Goal: Information Seeking & Learning: Learn about a topic

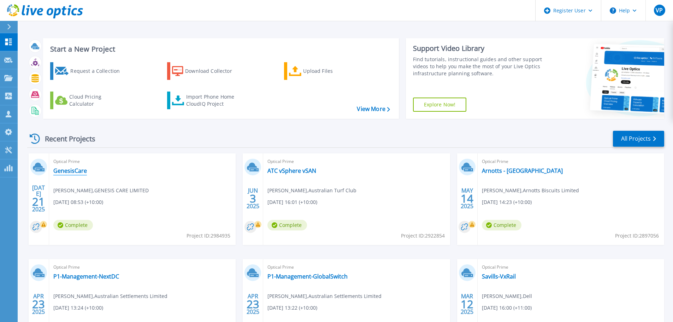
click at [65, 169] on link "GenesisCare" at bounding box center [70, 170] width 34 height 7
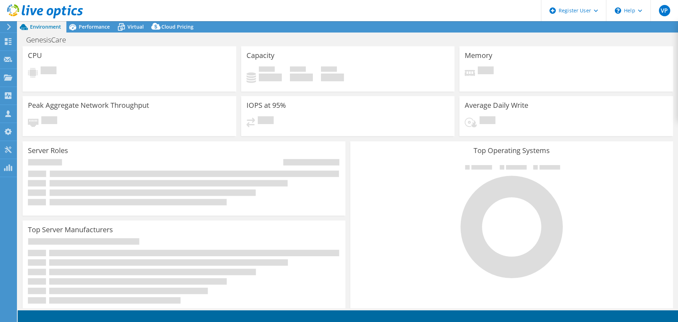
select select "[GEOGRAPHIC_DATA]"
select select "USD"
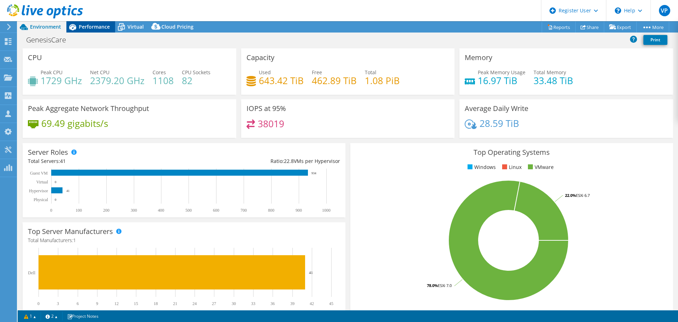
click at [86, 28] on span "Performance" at bounding box center [94, 26] width 31 height 7
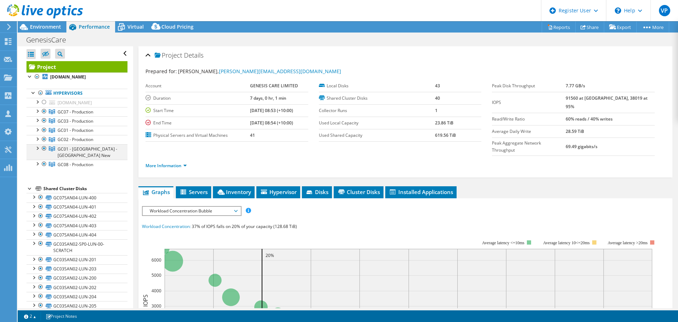
click at [38, 149] on div at bounding box center [37, 147] width 7 height 7
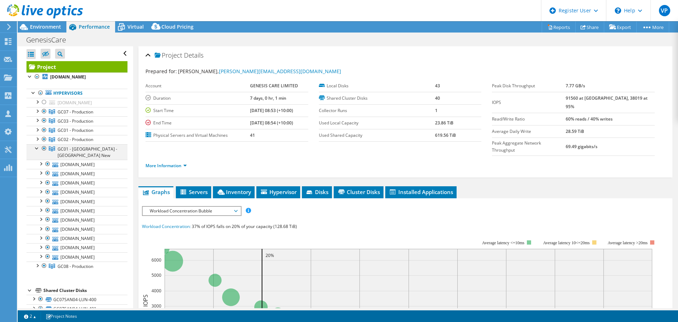
click at [38, 149] on div at bounding box center [37, 147] width 7 height 7
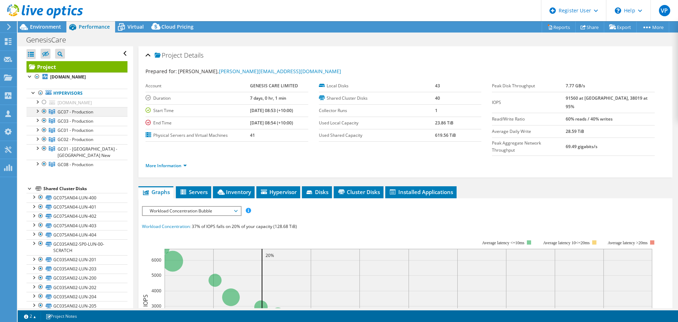
click at [45, 112] on div at bounding box center [44, 111] width 7 height 8
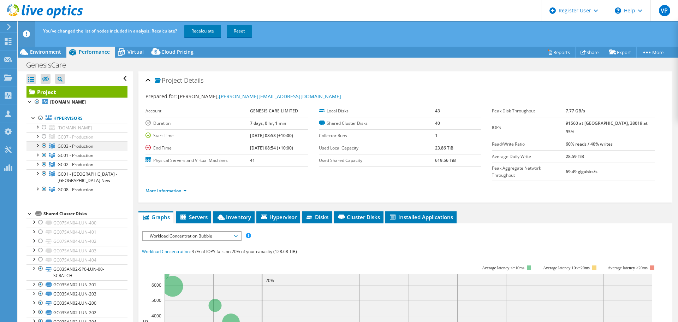
click at [43, 146] on div at bounding box center [44, 145] width 7 height 8
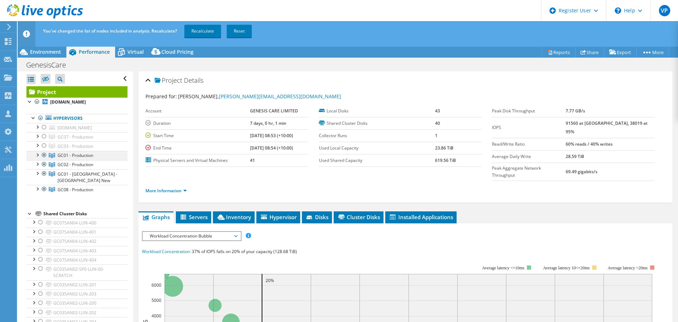
click at [44, 157] on div at bounding box center [44, 155] width 7 height 8
click at [43, 163] on div at bounding box center [44, 164] width 7 height 8
click at [43, 188] on div at bounding box center [44, 189] width 7 height 8
click at [201, 28] on link "Recalculate" at bounding box center [202, 31] width 37 height 13
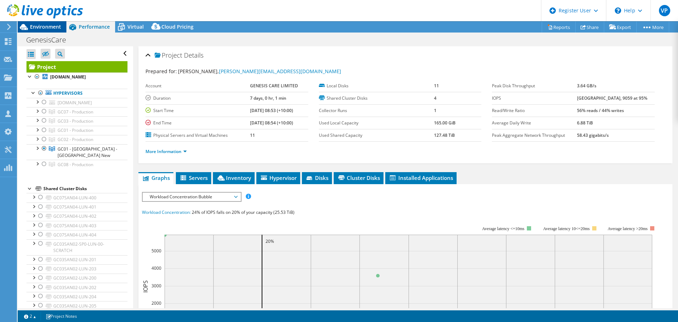
click at [57, 29] on span "Environment" at bounding box center [45, 26] width 31 height 7
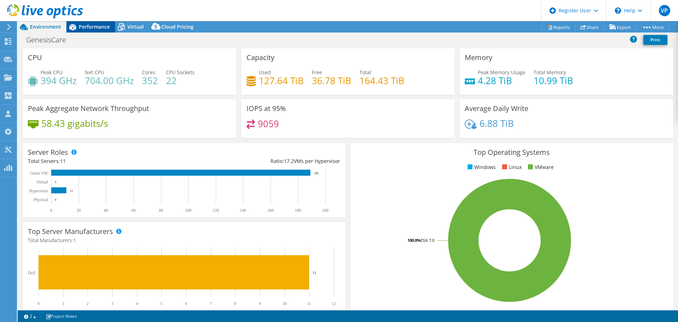
click at [100, 31] on div "Performance" at bounding box center [90, 26] width 49 height 11
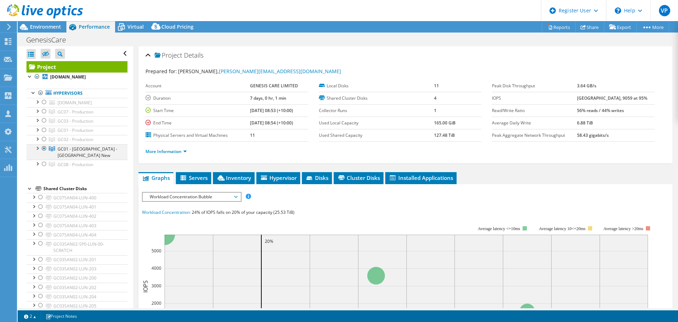
click at [34, 151] on div at bounding box center [37, 147] width 7 height 7
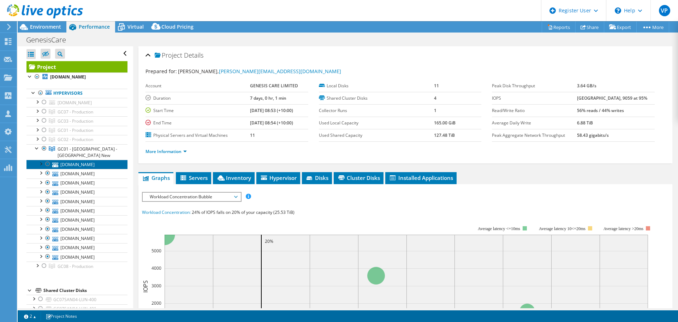
click at [95, 165] on link "[DOMAIN_NAME]" at bounding box center [77, 164] width 101 height 9
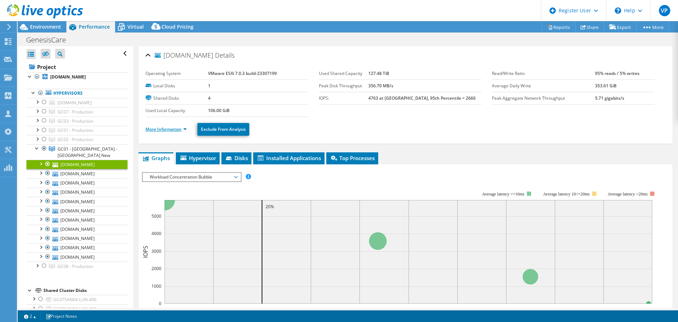
click at [185, 129] on link "More Information" at bounding box center [166, 129] width 41 height 6
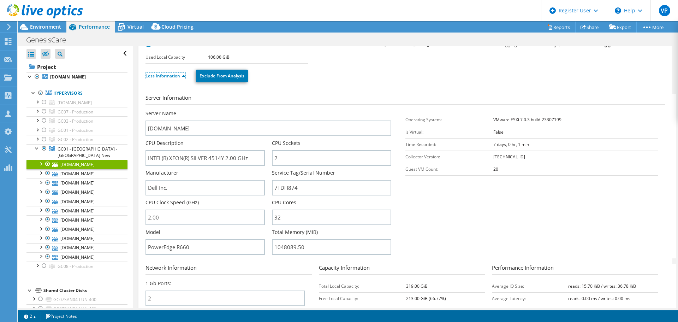
scroll to position [106, 0]
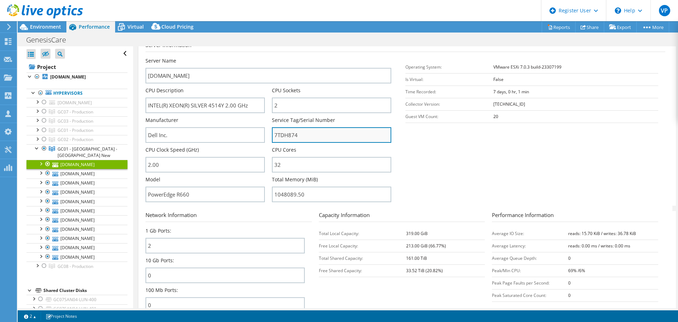
drag, startPoint x: 310, startPoint y: 132, endPoint x: 273, endPoint y: 133, distance: 37.1
click at [273, 133] on input "7TDH874" at bounding box center [331, 135] width 119 height 16
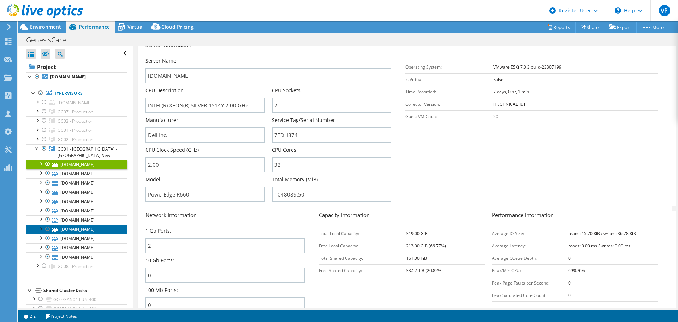
click at [72, 232] on link "[DOMAIN_NAME]" at bounding box center [77, 229] width 101 height 9
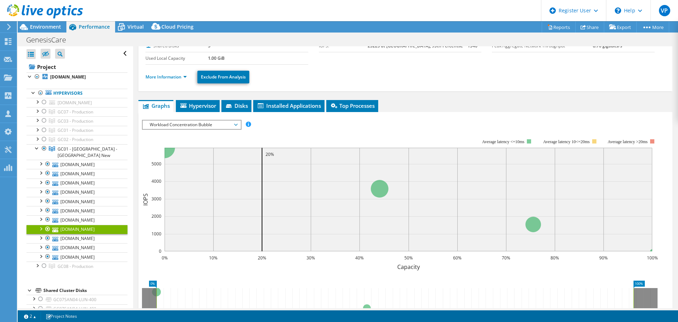
scroll to position [0, 0]
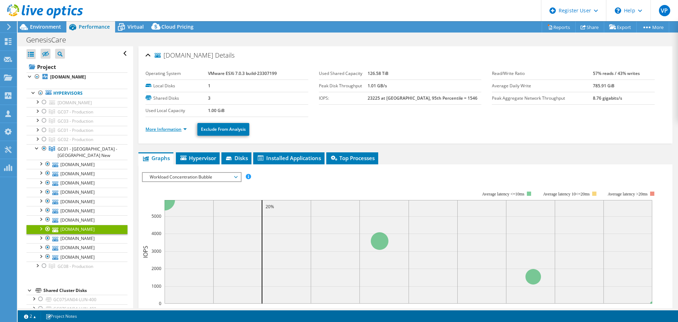
click at [187, 130] on link "More Information" at bounding box center [166, 129] width 41 height 6
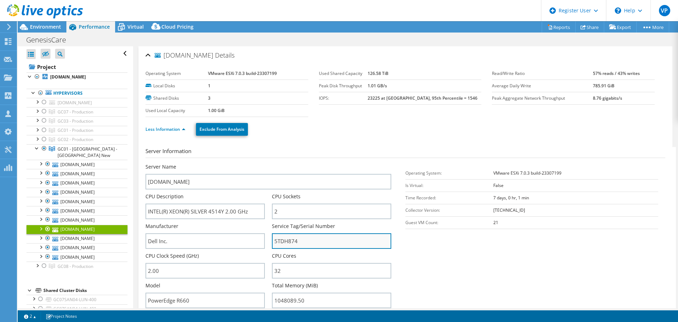
drag, startPoint x: 314, startPoint y: 233, endPoint x: 274, endPoint y: 236, distance: 40.0
click at [274, 236] on input "5TDH874" at bounding box center [331, 241] width 119 height 16
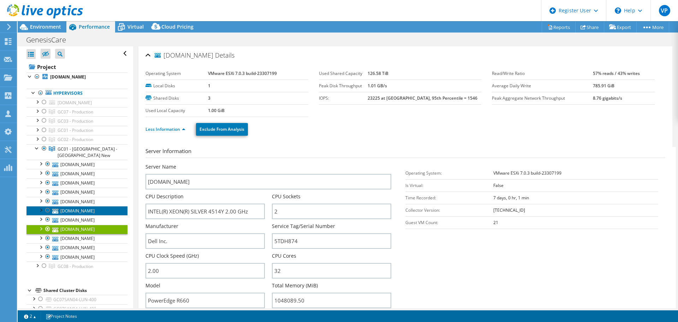
click at [101, 212] on link "[DOMAIN_NAME]" at bounding box center [77, 210] width 101 height 9
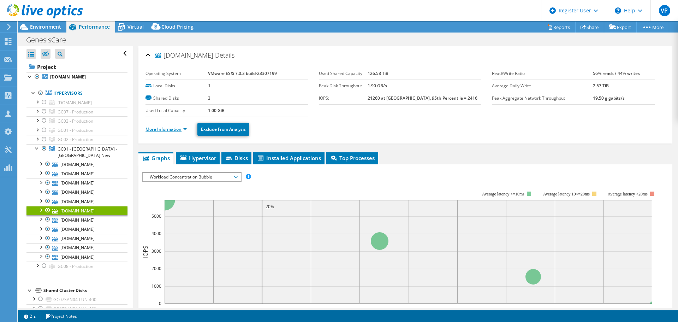
click at [186, 128] on link "More Information" at bounding box center [166, 129] width 41 height 6
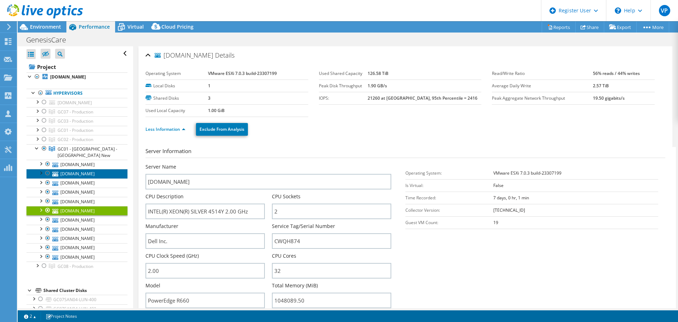
click at [102, 170] on link "[DOMAIN_NAME]" at bounding box center [77, 173] width 101 height 9
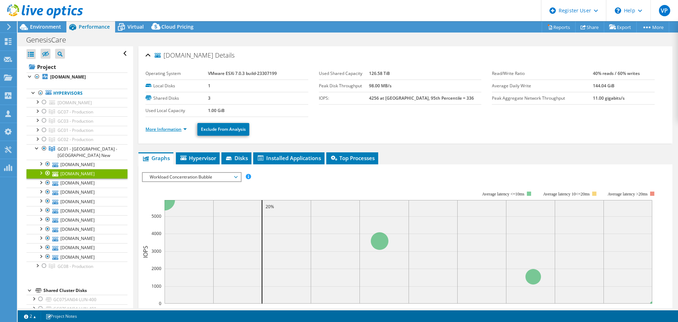
click at [187, 128] on link "More Information" at bounding box center [166, 129] width 41 height 6
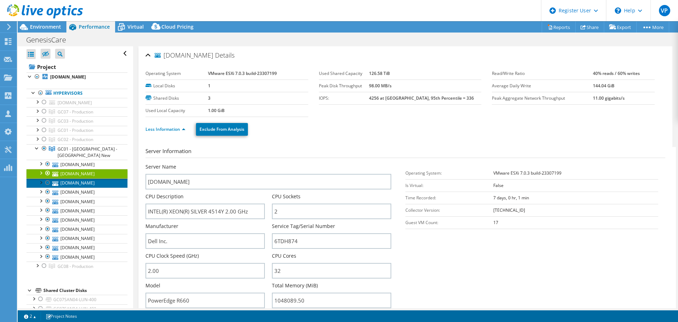
click at [110, 183] on link "[DOMAIN_NAME]" at bounding box center [77, 182] width 101 height 9
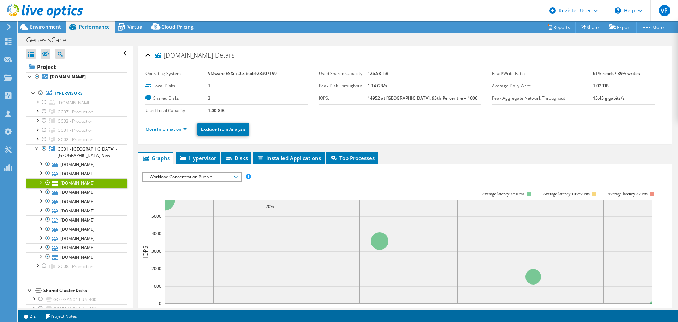
click at [183, 131] on link "More Information" at bounding box center [166, 129] width 41 height 6
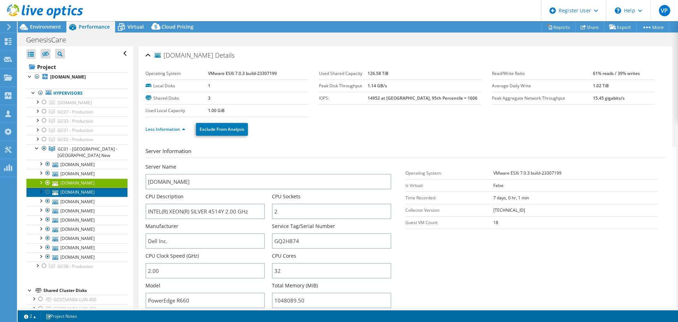
click at [118, 194] on link "[DOMAIN_NAME]" at bounding box center [77, 192] width 101 height 9
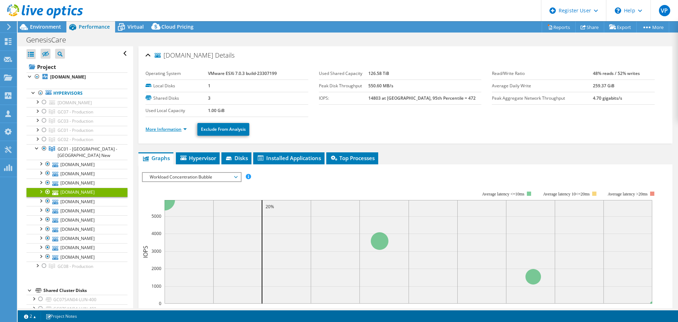
click at [186, 128] on link "More Information" at bounding box center [166, 129] width 41 height 6
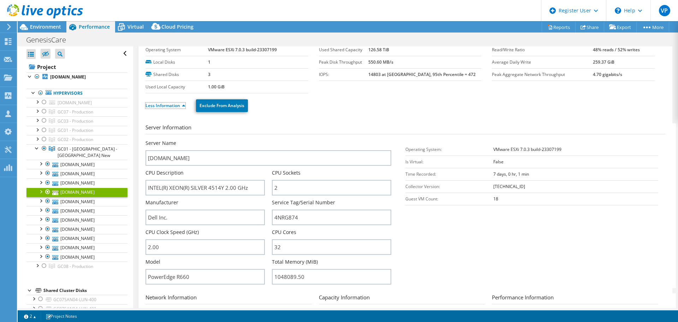
scroll to position [35, 0]
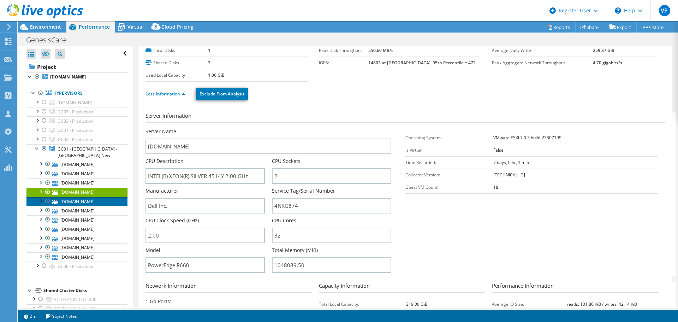
click at [100, 204] on link "[DOMAIN_NAME]" at bounding box center [77, 201] width 101 height 9
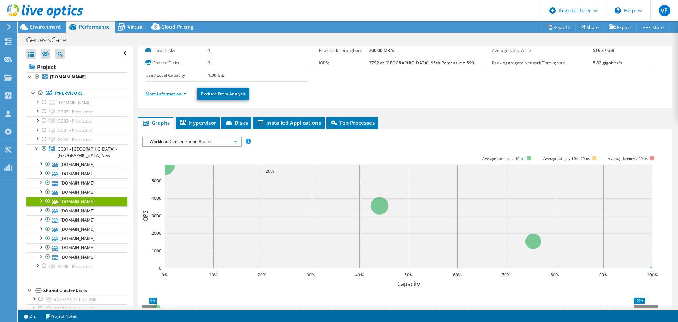
click at [185, 94] on link "More Information" at bounding box center [166, 94] width 41 height 6
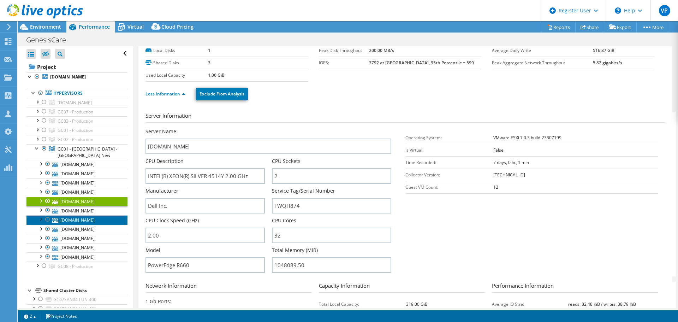
click at [96, 223] on link "[DOMAIN_NAME]" at bounding box center [77, 219] width 101 height 9
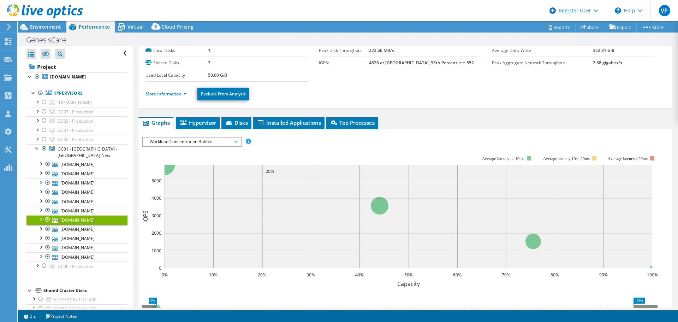
click at [185, 92] on link "More Information" at bounding box center [166, 94] width 41 height 6
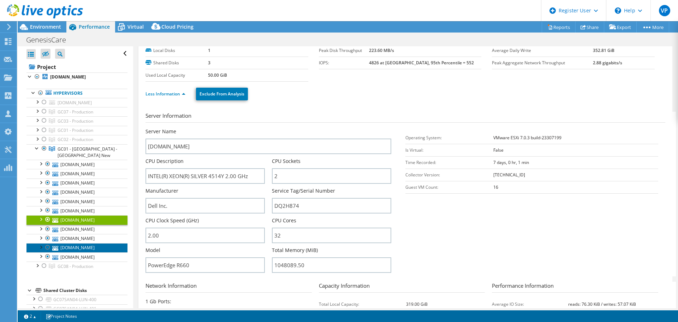
click at [102, 246] on link "[DOMAIN_NAME]" at bounding box center [77, 247] width 101 height 9
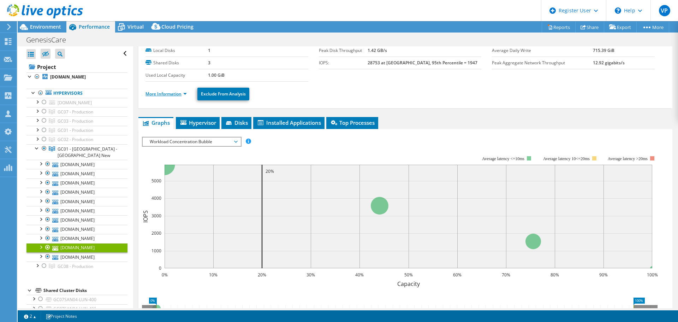
click at [184, 93] on link "More Information" at bounding box center [166, 94] width 41 height 6
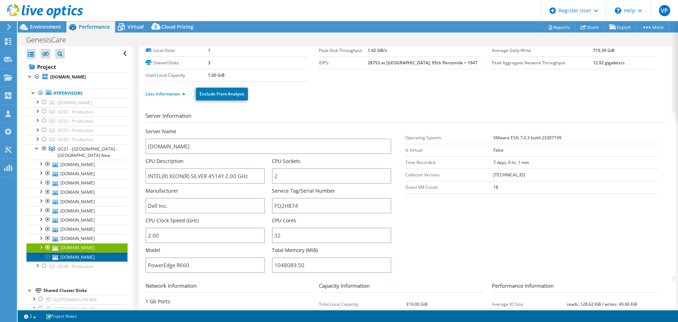
click at [114, 254] on link "[DOMAIN_NAME]" at bounding box center [77, 256] width 101 height 9
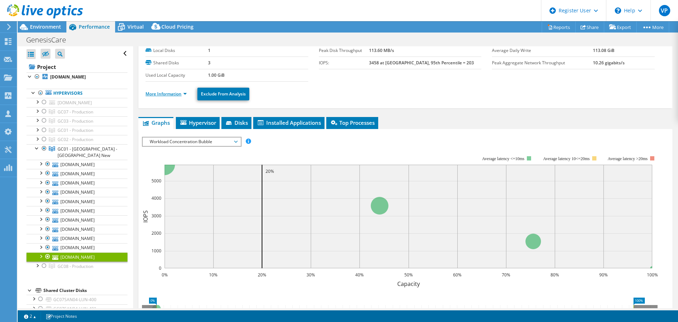
click at [186, 93] on link "More Information" at bounding box center [166, 94] width 41 height 6
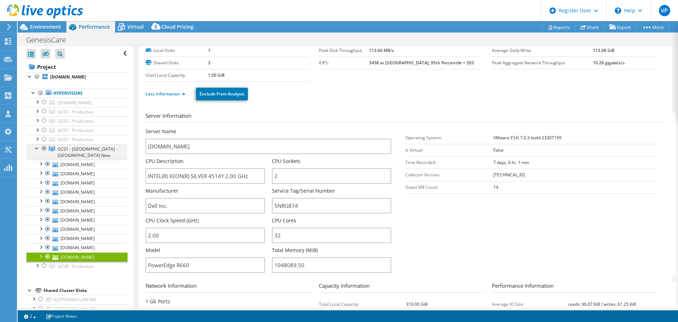
click at [36, 149] on div at bounding box center [37, 147] width 7 height 7
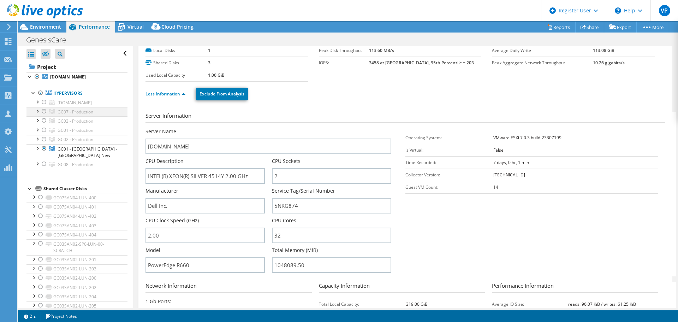
click at [45, 109] on div at bounding box center [44, 111] width 7 height 8
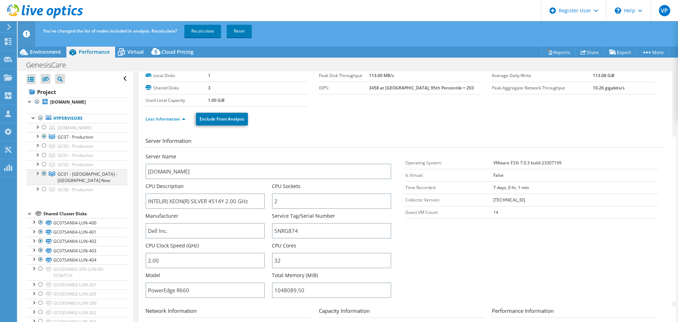
click at [43, 172] on div at bounding box center [44, 173] width 7 height 8
click at [194, 34] on link "Recalculate" at bounding box center [202, 31] width 37 height 13
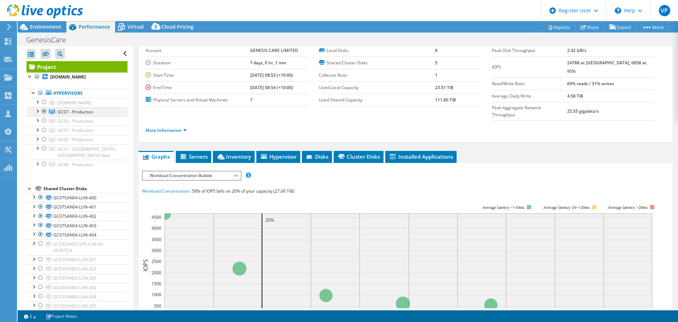
click at [40, 110] on div at bounding box center [37, 110] width 7 height 7
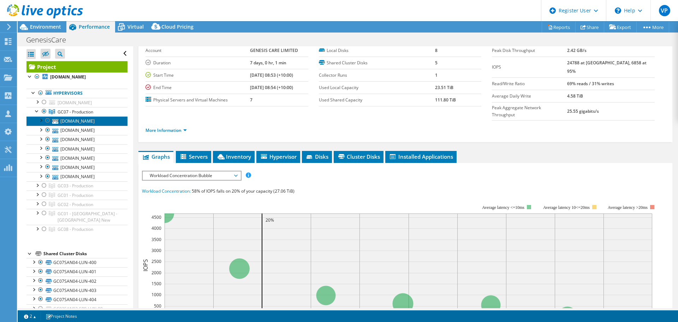
click at [80, 122] on link "[DOMAIN_NAME]" at bounding box center [77, 120] width 101 height 9
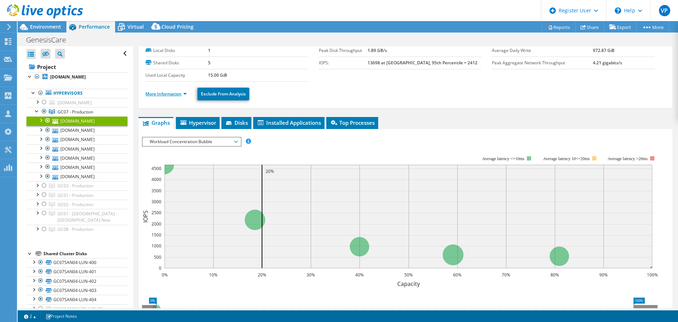
click at [186, 95] on link "More Information" at bounding box center [166, 94] width 41 height 6
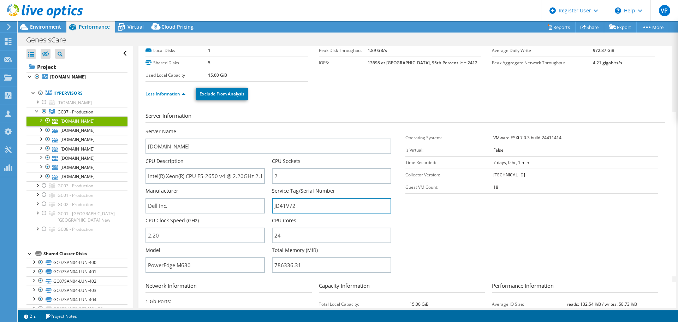
drag, startPoint x: 309, startPoint y: 205, endPoint x: 269, endPoint y: 204, distance: 40.3
click at [269, 128] on div "Server Name gc07prvesx10.genesiscare.com.au CPU Description Intel(R) Xeon(R) CP…" at bounding box center [272, 128] width 253 height 0
click at [35, 108] on div at bounding box center [37, 110] width 7 height 7
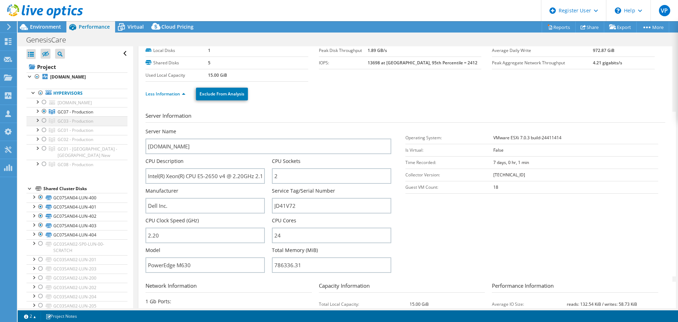
click at [44, 120] on div at bounding box center [44, 120] width 7 height 8
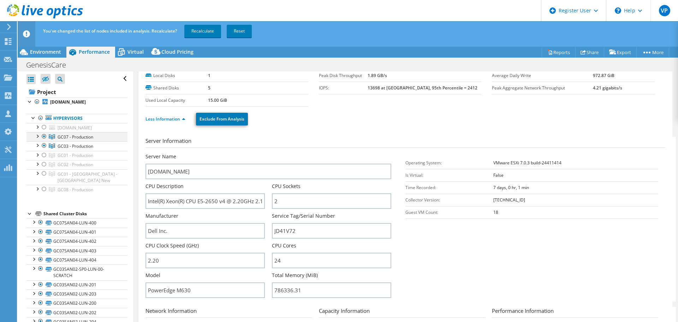
click at [44, 135] on div at bounding box center [44, 136] width 7 height 8
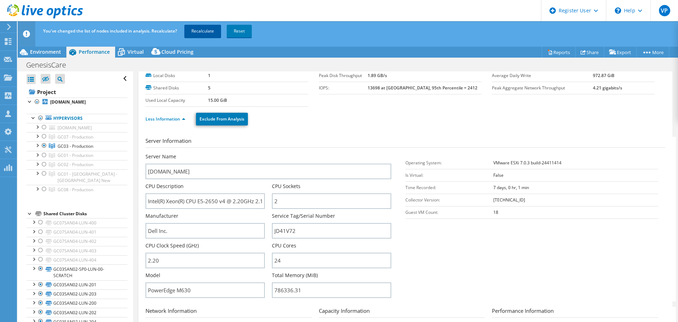
click at [206, 35] on link "Recalculate" at bounding box center [202, 31] width 37 height 13
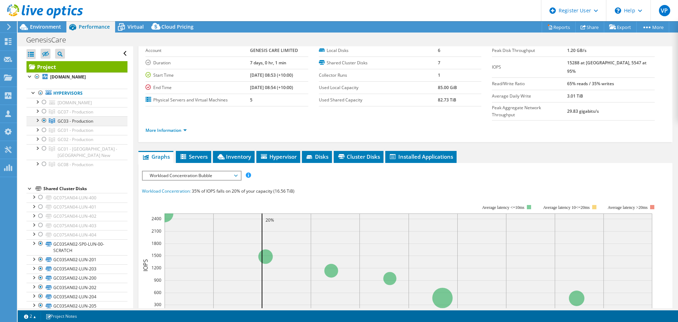
click at [40, 120] on div at bounding box center [37, 119] width 7 height 7
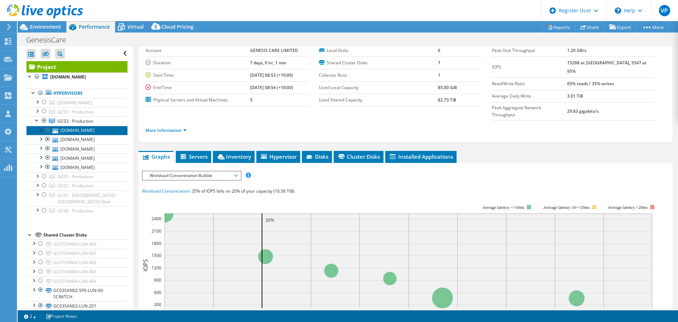
click at [81, 129] on link "[DOMAIN_NAME]" at bounding box center [77, 130] width 101 height 9
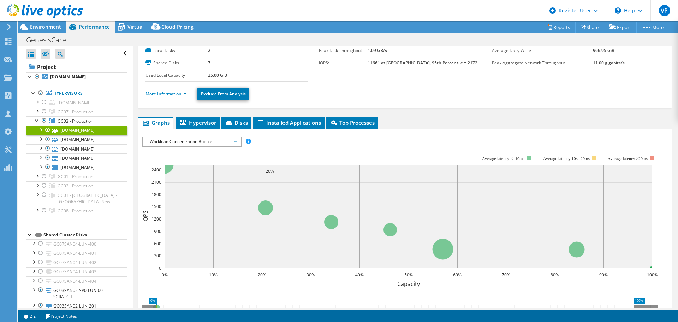
click at [184, 93] on link "More Information" at bounding box center [166, 94] width 41 height 6
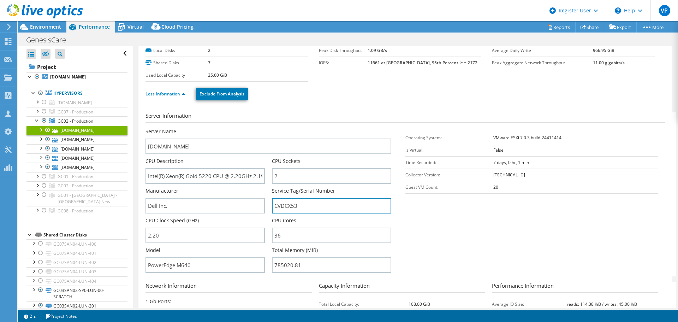
drag, startPoint x: 325, startPoint y: 204, endPoint x: 270, endPoint y: 204, distance: 55.1
click at [270, 128] on div "Server Name gc03prvesx09.genesiscare.com.au CPU Description Intel(R) Xeon(R) Go…" at bounding box center [272, 128] width 253 height 0
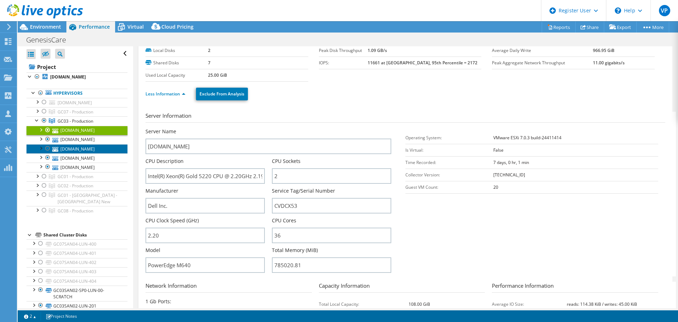
click at [72, 151] on link "[DOMAIN_NAME]" at bounding box center [77, 148] width 101 height 9
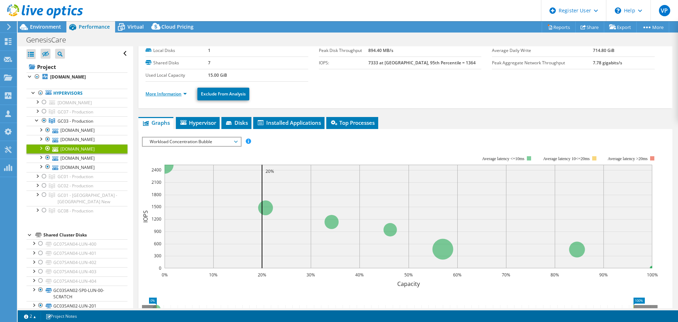
click at [184, 94] on link "More Information" at bounding box center [166, 94] width 41 height 6
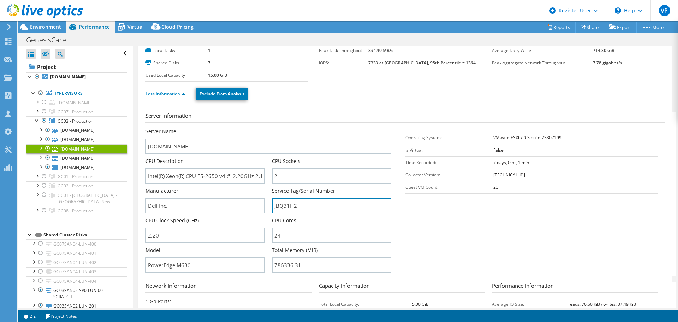
drag, startPoint x: 318, startPoint y: 210, endPoint x: 267, endPoint y: 210, distance: 51.2
click at [267, 128] on div "Server Name gc03prvesx01.genesiscare.com.au CPU Description Intel(R) Xeon(R) CP…" at bounding box center [272, 128] width 253 height 0
click at [37, 121] on div at bounding box center [37, 119] width 7 height 7
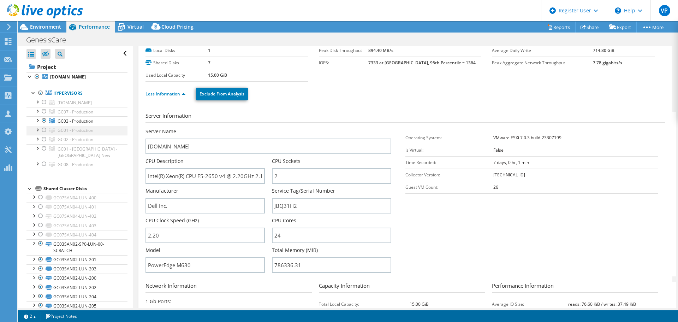
click at [43, 131] on div at bounding box center [44, 130] width 7 height 8
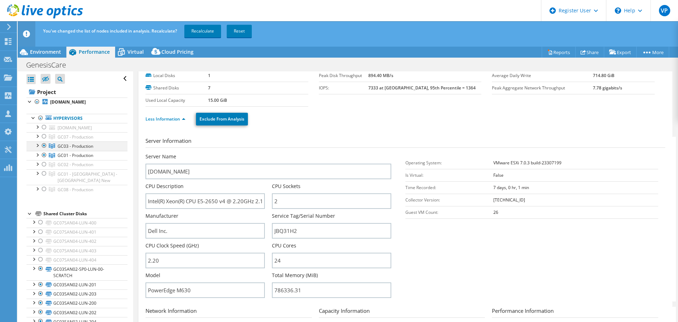
click at [43, 145] on div at bounding box center [44, 145] width 7 height 8
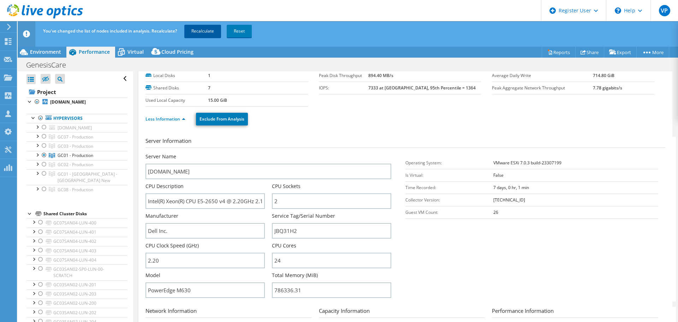
click at [195, 34] on link "Recalculate" at bounding box center [202, 31] width 37 height 13
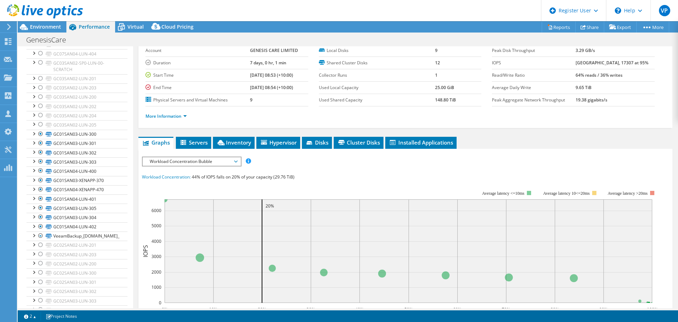
scroll to position [186, 0]
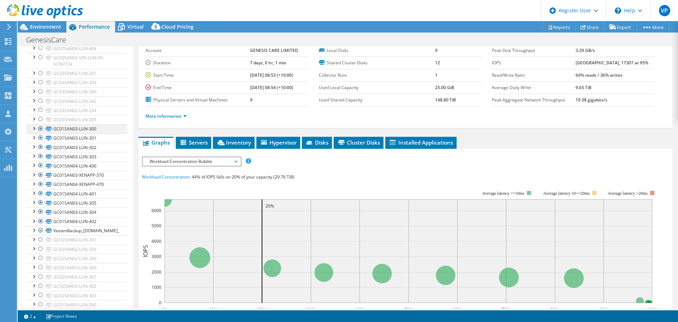
click at [33, 128] on div at bounding box center [33, 127] width 7 height 7
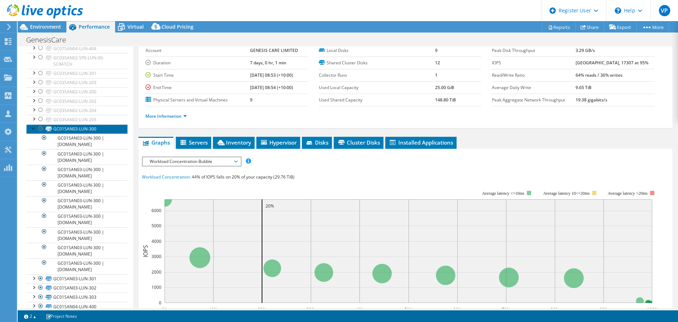
click at [86, 131] on link "GC01SAN03-LUN-300" at bounding box center [77, 128] width 101 height 9
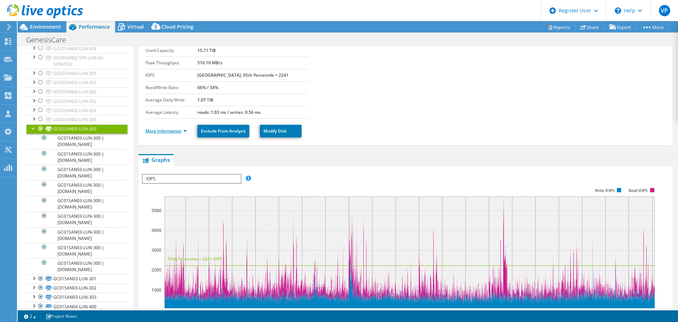
click at [185, 130] on link "More Information" at bounding box center [166, 131] width 41 height 6
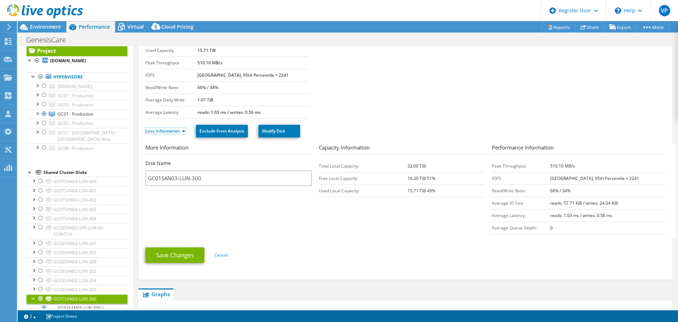
scroll to position [0, 0]
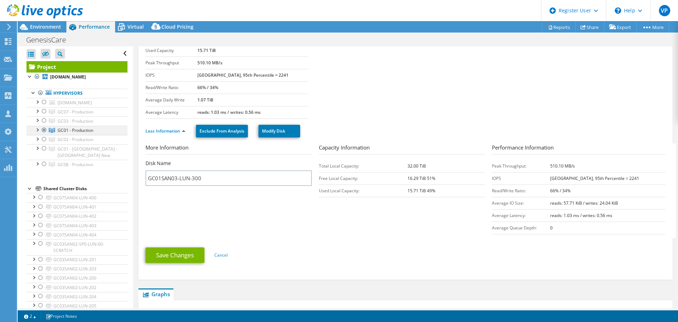
click at [37, 127] on div at bounding box center [37, 129] width 7 height 7
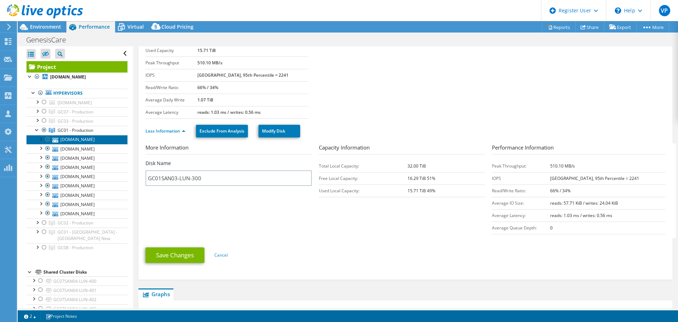
click at [82, 141] on link "[DOMAIN_NAME]" at bounding box center [77, 139] width 101 height 9
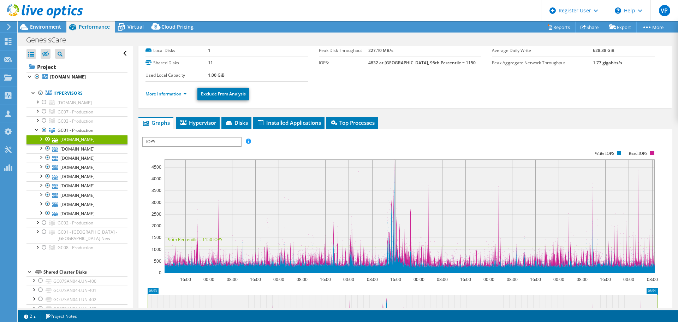
click at [184, 95] on link "More Information" at bounding box center [166, 94] width 41 height 6
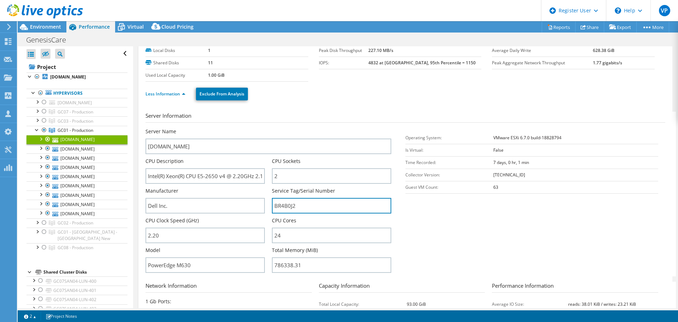
drag, startPoint x: 299, startPoint y: 206, endPoint x: 267, endPoint y: 207, distance: 31.1
click at [267, 128] on div "Server Name gc01prvesx12.genesiscare.com.au CPU Description Intel(R) Xeon(R) CP…" at bounding box center [272, 128] width 253 height 0
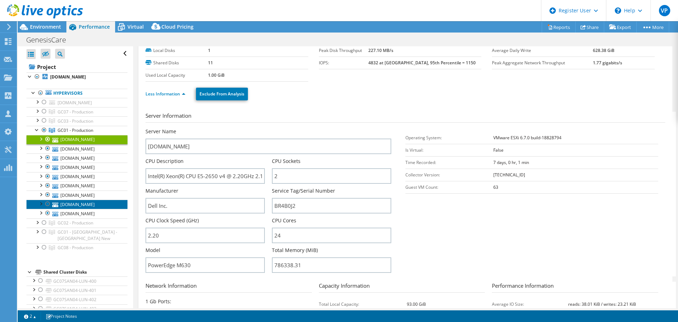
click at [96, 204] on link "[DOMAIN_NAME]" at bounding box center [77, 204] width 101 height 9
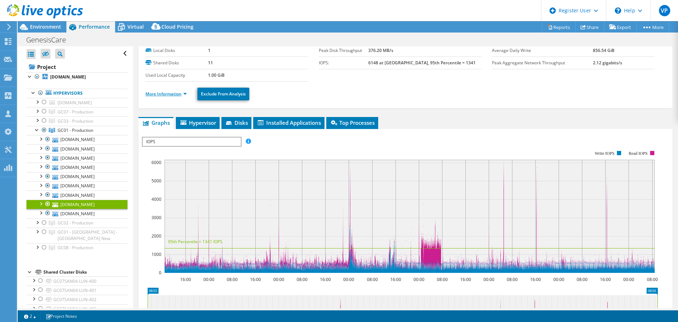
click at [186, 94] on link "More Information" at bounding box center [166, 94] width 41 height 6
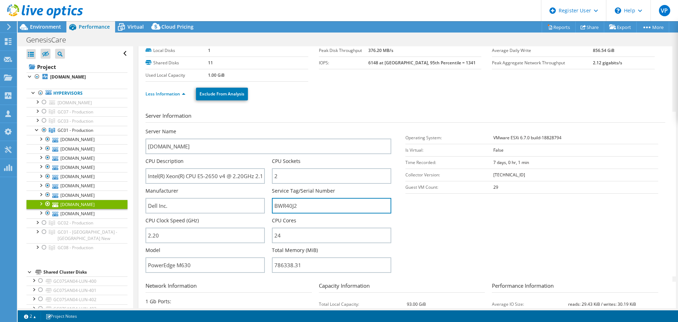
drag, startPoint x: 316, startPoint y: 207, endPoint x: 270, endPoint y: 212, distance: 45.8
click at [270, 128] on div "Server Name gc01prvesx13.genesiscare.com.au CPU Description Intel(R) Xeon(R) CP…" at bounding box center [272, 128] width 253 height 0
click at [39, 128] on div at bounding box center [37, 129] width 7 height 7
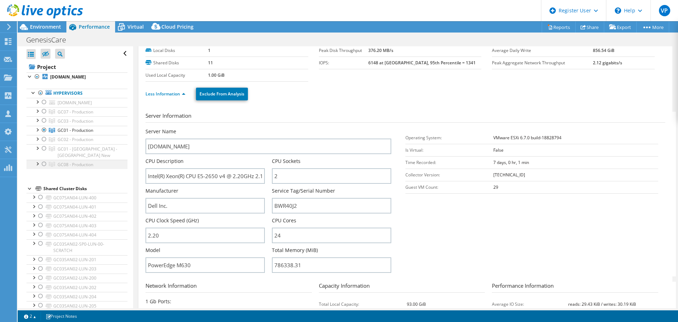
click at [42, 163] on div at bounding box center [44, 164] width 7 height 8
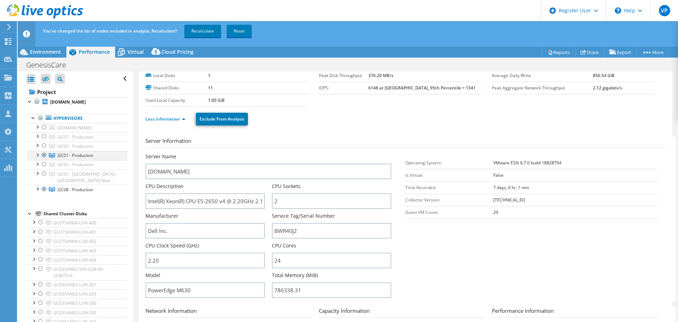
click at [46, 154] on div at bounding box center [44, 155] width 7 height 8
click at [203, 28] on link "Recalculate" at bounding box center [202, 31] width 37 height 13
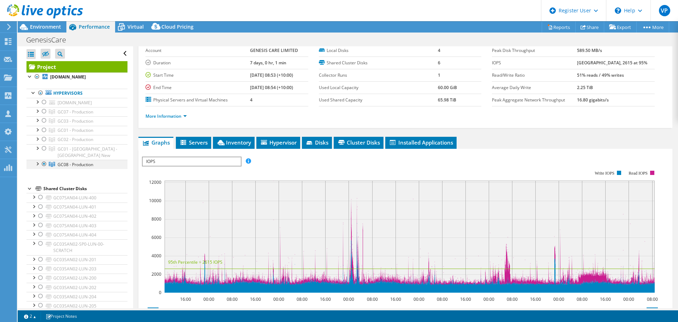
click at [38, 162] on div at bounding box center [37, 163] width 7 height 7
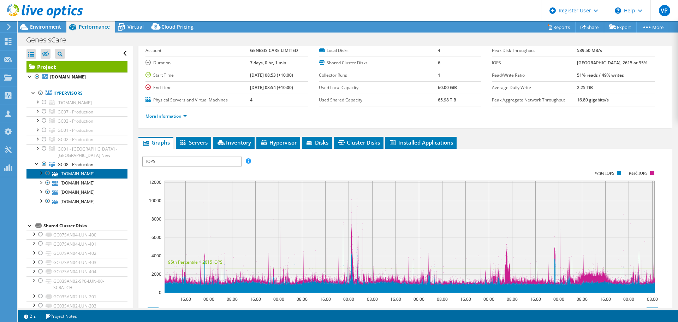
click at [88, 172] on link "[DOMAIN_NAME]" at bounding box center [77, 173] width 101 height 9
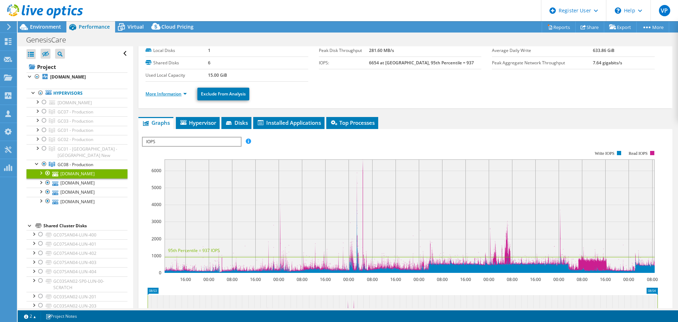
click at [186, 92] on link "More Information" at bounding box center [166, 94] width 41 height 6
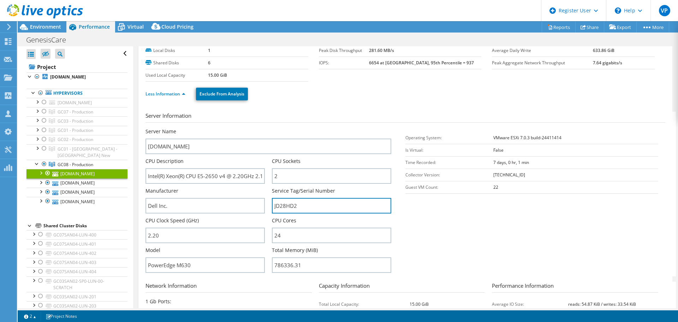
drag, startPoint x: 333, startPoint y: 207, endPoint x: 265, endPoint y: 206, distance: 67.5
click at [265, 128] on div "Server Name gc08prvesx06.genesiscare.com.au CPU Description Intel(R) Xeon(R) CP…" at bounding box center [272, 128] width 253 height 0
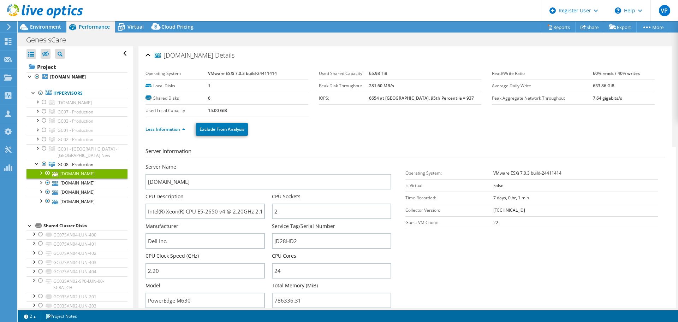
select select "[GEOGRAPHIC_DATA]"
select select "USD"
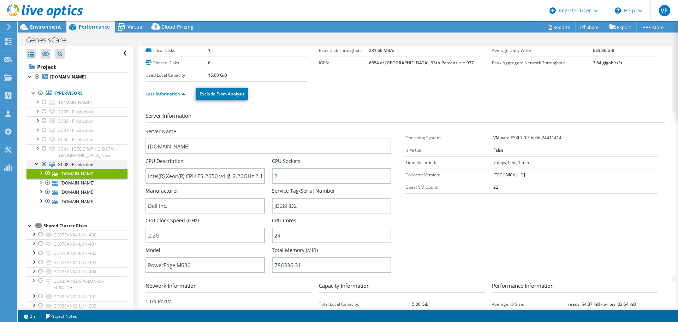
click at [36, 165] on div at bounding box center [37, 163] width 7 height 7
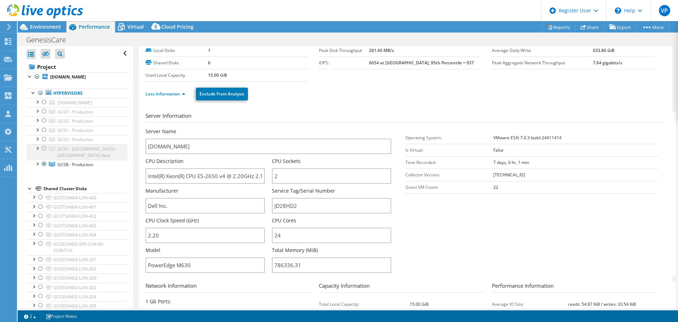
click at [43, 148] on div at bounding box center [44, 148] width 7 height 8
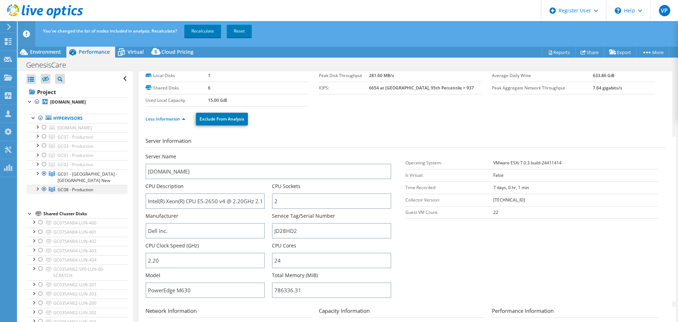
click at [42, 188] on div at bounding box center [44, 189] width 7 height 8
click at [194, 30] on link "Recalculate" at bounding box center [202, 31] width 37 height 13
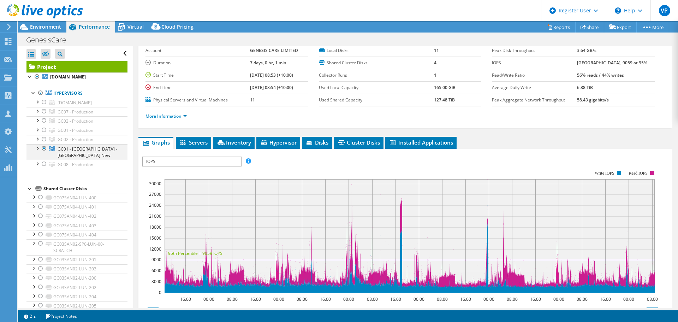
click at [39, 147] on div at bounding box center [37, 147] width 7 height 7
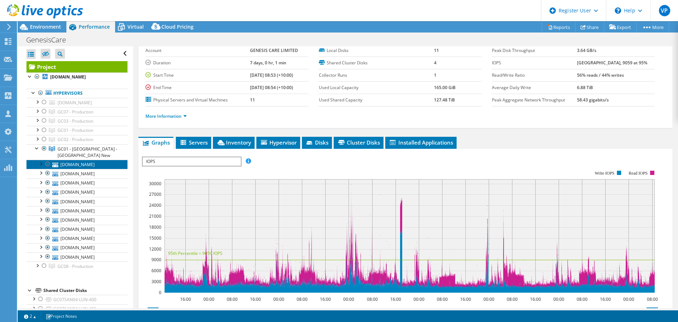
click at [79, 163] on link "[DOMAIN_NAME]" at bounding box center [77, 164] width 101 height 9
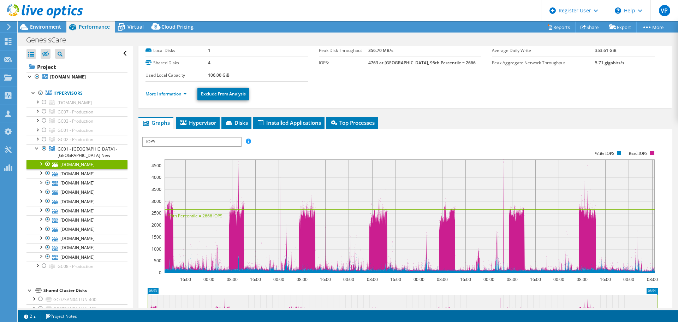
click at [184, 94] on link "More Information" at bounding box center [166, 94] width 41 height 6
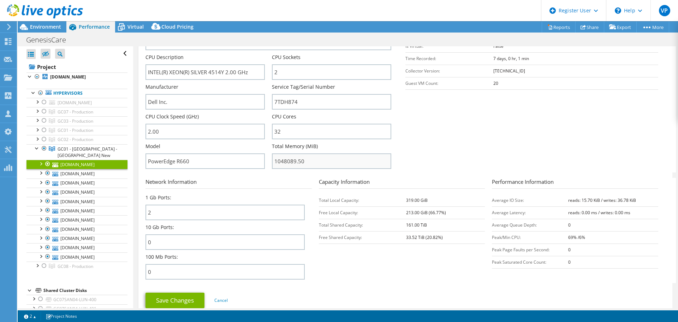
scroll to position [141, 0]
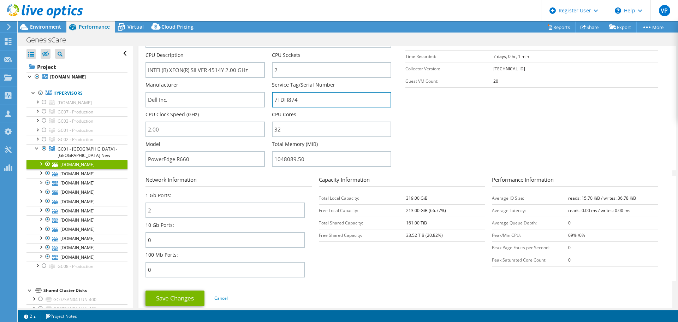
drag, startPoint x: 318, startPoint y: 97, endPoint x: 270, endPoint y: 100, distance: 47.4
click at [270, 22] on div "Server Name [DOMAIN_NAME] CPU Description INTEL(R) XEON(R) SILVER 4514Y 2.00 GH…" at bounding box center [272, 22] width 253 height 0
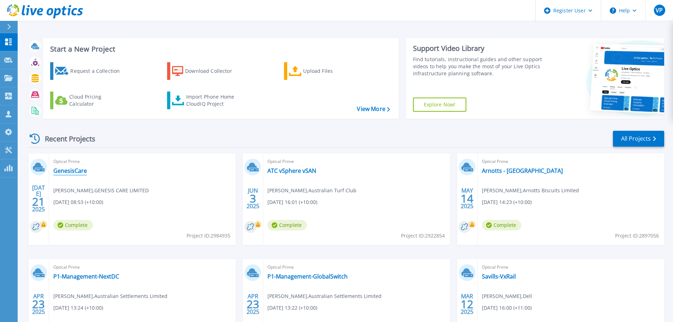
click at [64, 170] on link "GenesisCare" at bounding box center [70, 170] width 34 height 7
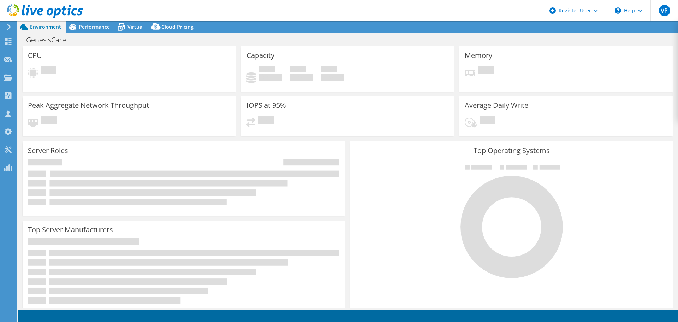
select select "USD"
select select "[GEOGRAPHIC_DATA]"
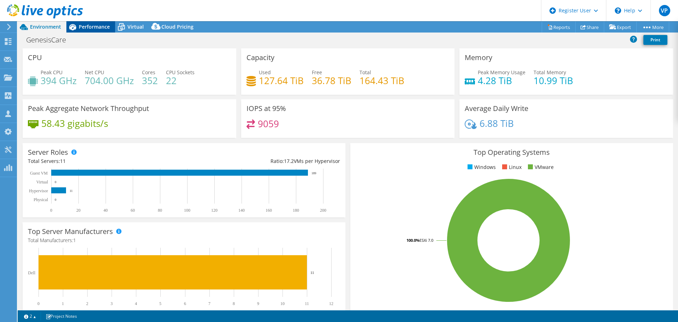
click at [84, 27] on span "Performance" at bounding box center [94, 26] width 31 height 7
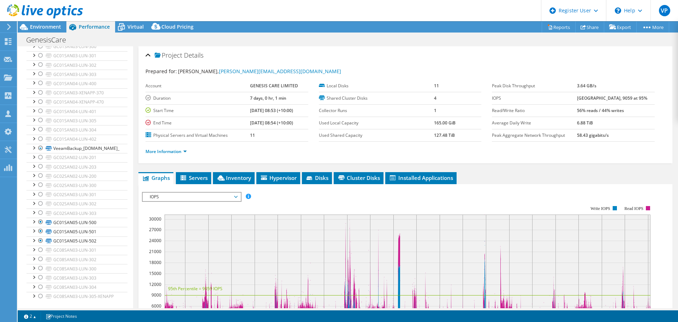
scroll to position [270, 0]
click at [81, 223] on link "GC01SAN05-LUN-500" at bounding box center [77, 220] width 101 height 9
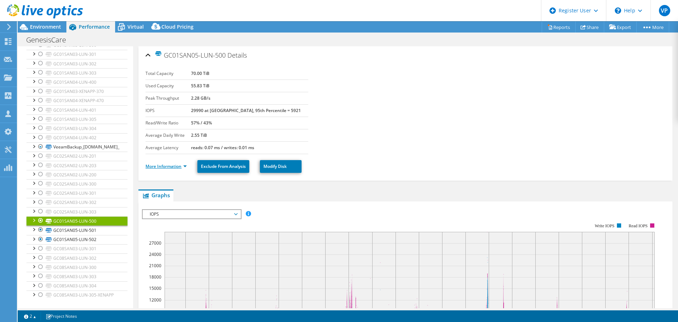
click at [185, 165] on link "More Information" at bounding box center [166, 166] width 41 height 6
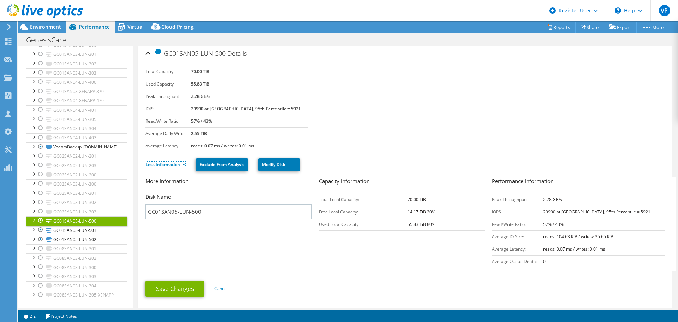
scroll to position [0, 0]
